Goal: Task Accomplishment & Management: Manage account settings

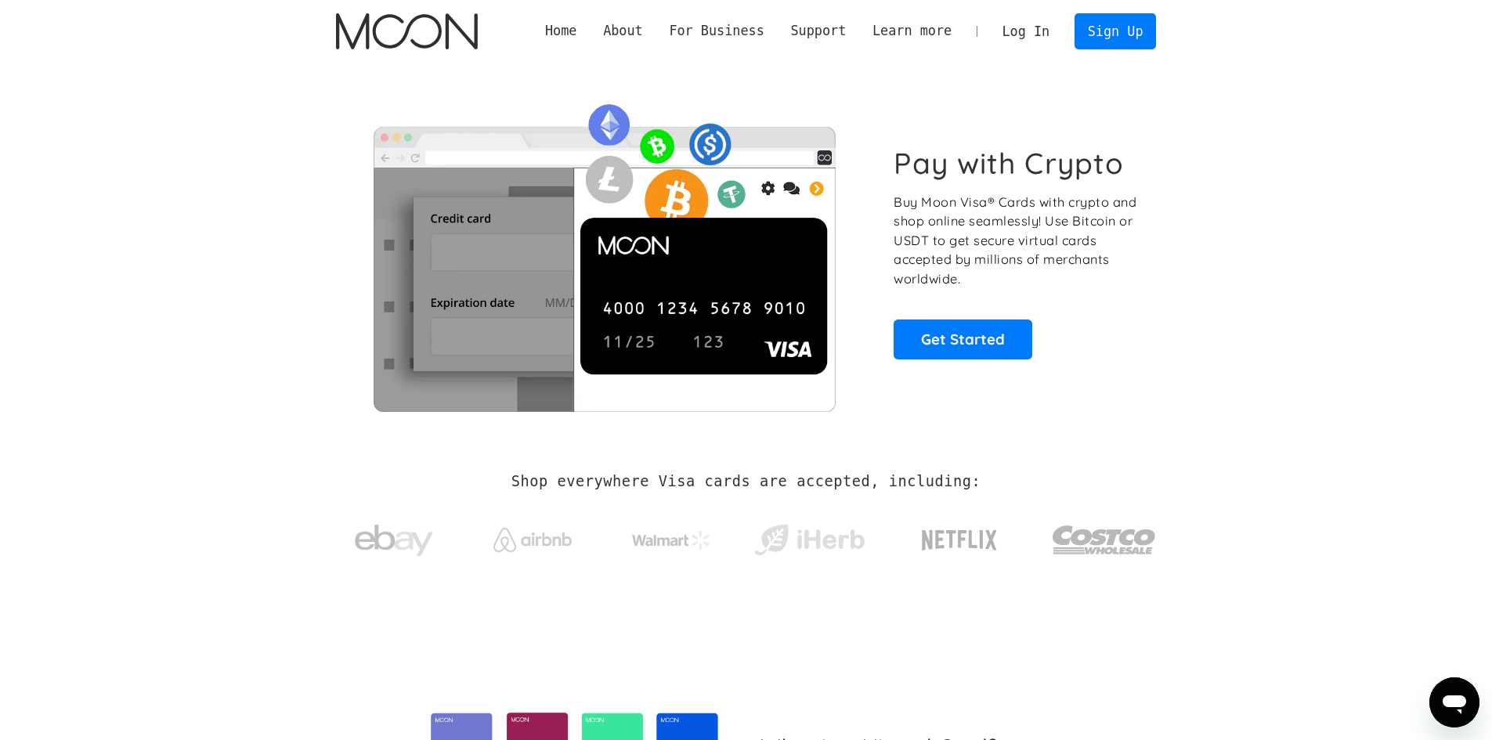
click at [960, 360] on div "Pay with Crypto Buy Moon Visa® Cards with crypto and shop online seamlessly! Us…" at bounding box center [746, 252] width 821 height 318
drag, startPoint x: 960, startPoint y: 347, endPoint x: 901, endPoint y: 293, distance: 79.8
click at [959, 347] on link "Get Started" at bounding box center [963, 339] width 139 height 39
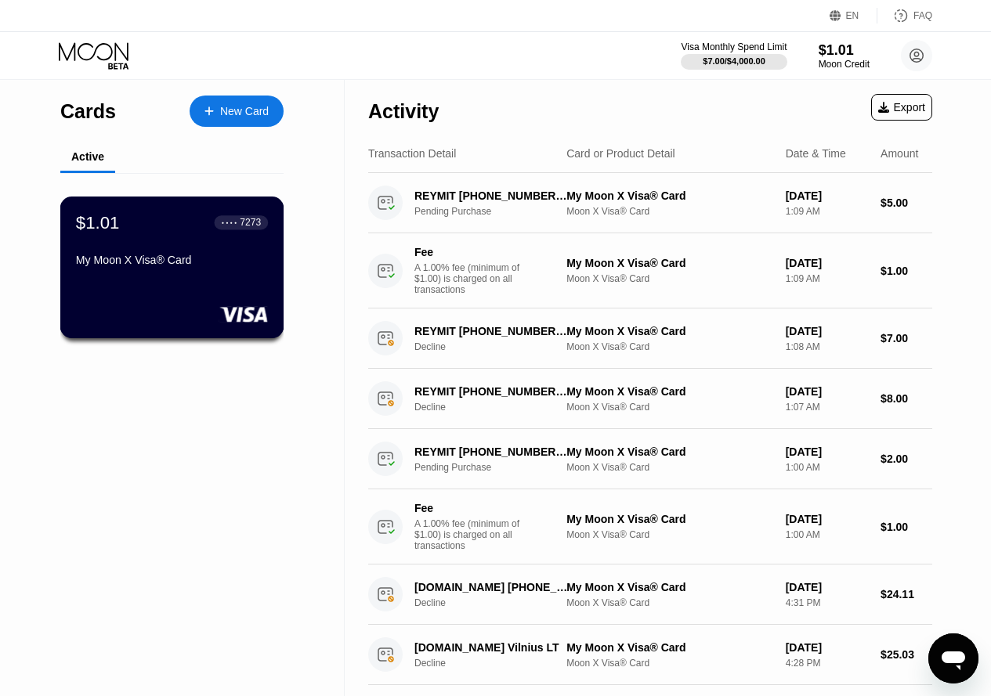
click at [221, 233] on div "● ● ● ● 7273" at bounding box center [242, 222] width 54 height 20
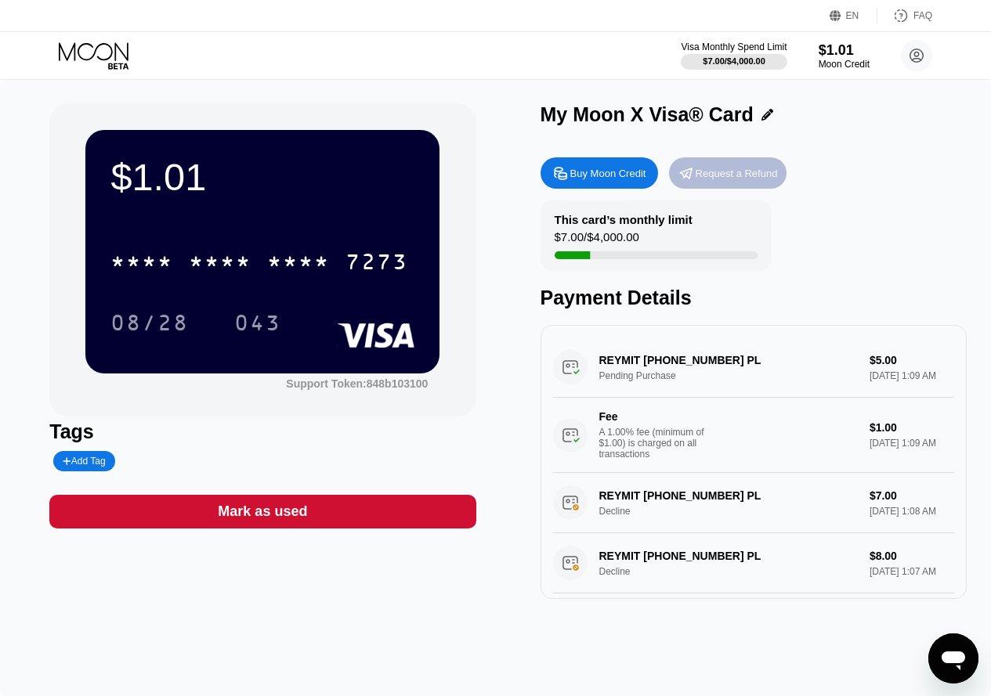
click at [765, 171] on div "Request a Refund" at bounding box center [736, 173] width 82 height 13
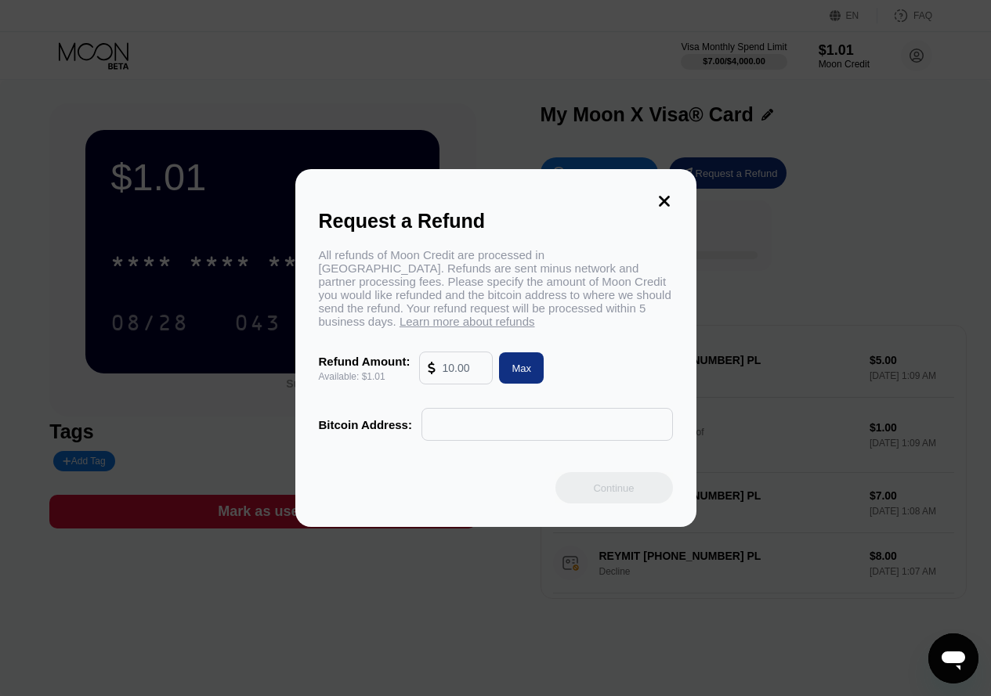
click at [479, 364] on input "text" at bounding box center [463, 367] width 42 height 31
click at [522, 363] on div "Max" at bounding box center [521, 368] width 20 height 13
type input "1.01"
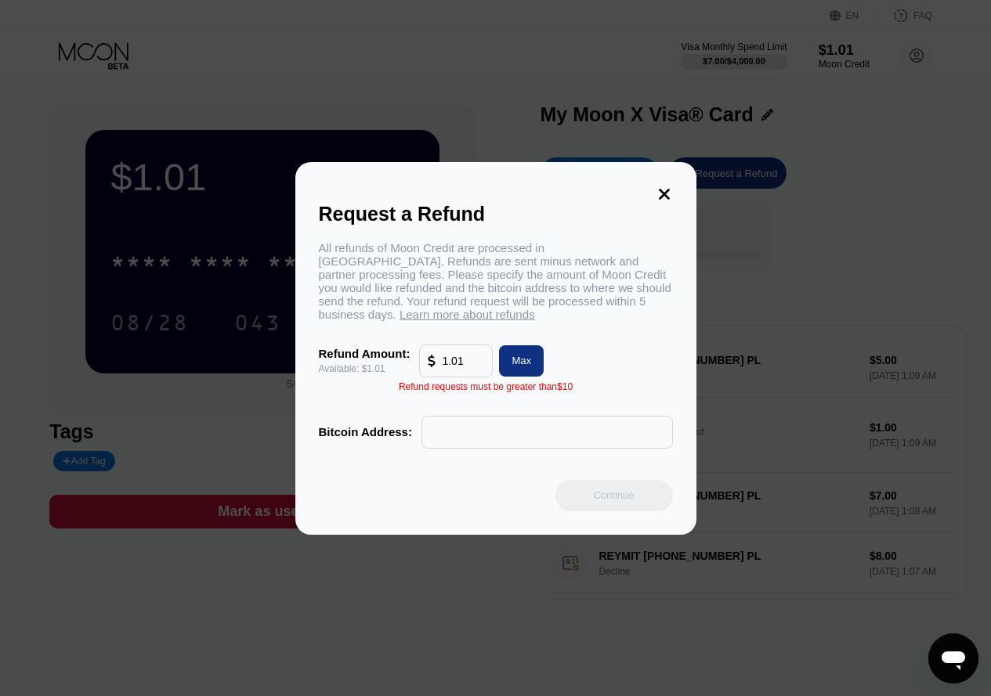
click at [465, 366] on input "1.01" at bounding box center [463, 360] width 42 height 31
click at [897, 351] on div "Request a Refund All refunds of Moon Credit are processed in [GEOGRAPHIC_DATA].…" at bounding box center [495, 348] width 991 height 373
click at [669, 197] on icon at bounding box center [663, 194] width 17 height 17
